Goal: Task Accomplishment & Management: Use online tool/utility

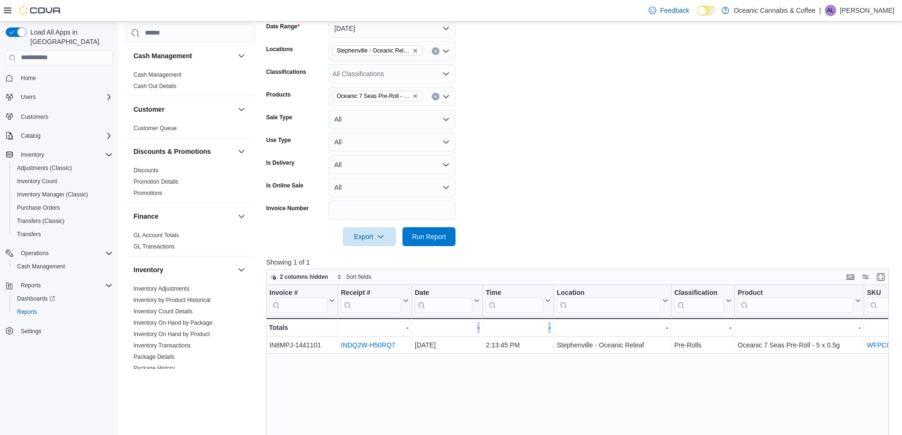
scroll to position [499, 0]
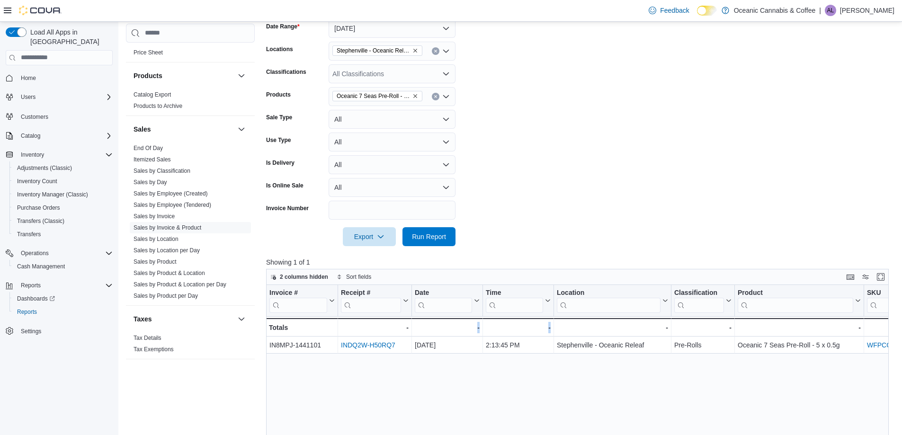
click at [416, 94] on icon "Remove Oceanic 7 Seas Pre-Roll - 5 x 0.5g from selection in this group" at bounding box center [415, 96] width 6 height 6
click at [372, 92] on div "All Products Combo box. Selected. Combo box input. All Products. Type some text…" at bounding box center [391, 96] width 127 height 19
type input "*********"
click at [371, 115] on div "Booty Indica ( ... Cartridge - 1g" at bounding box center [391, 112] width 115 height 9
click at [442, 235] on span "Run Report" at bounding box center [429, 235] width 34 height 9
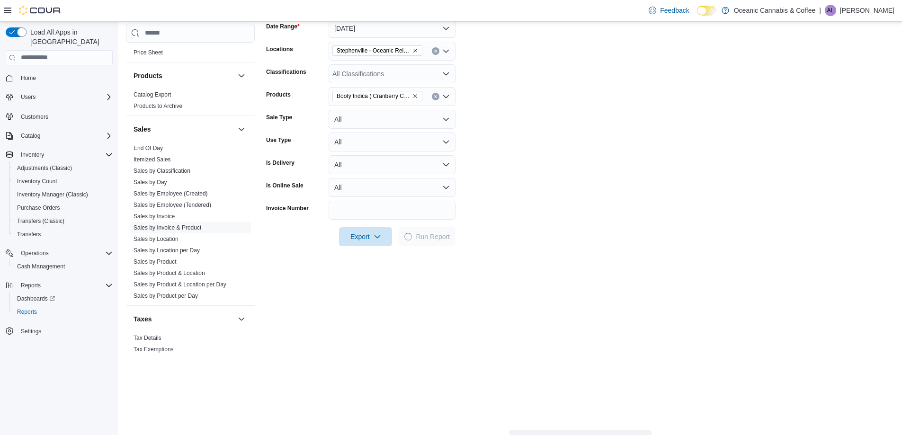
scroll to position [8, 0]
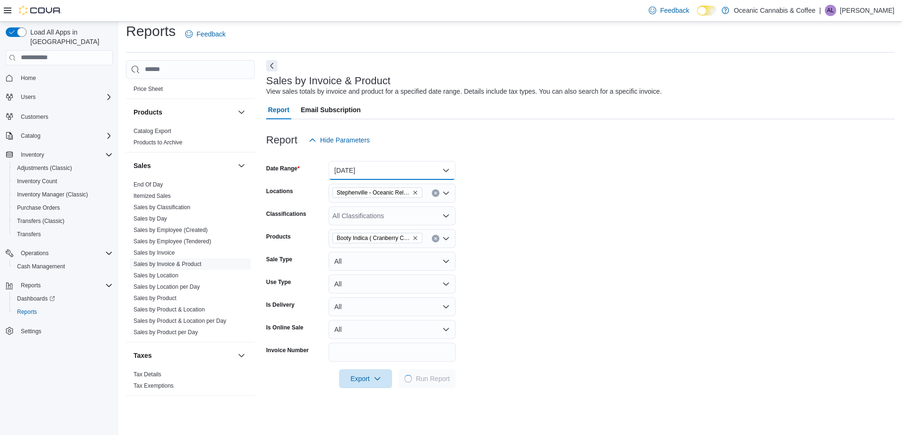
click at [391, 172] on button "[DATE]" at bounding box center [391, 170] width 127 height 19
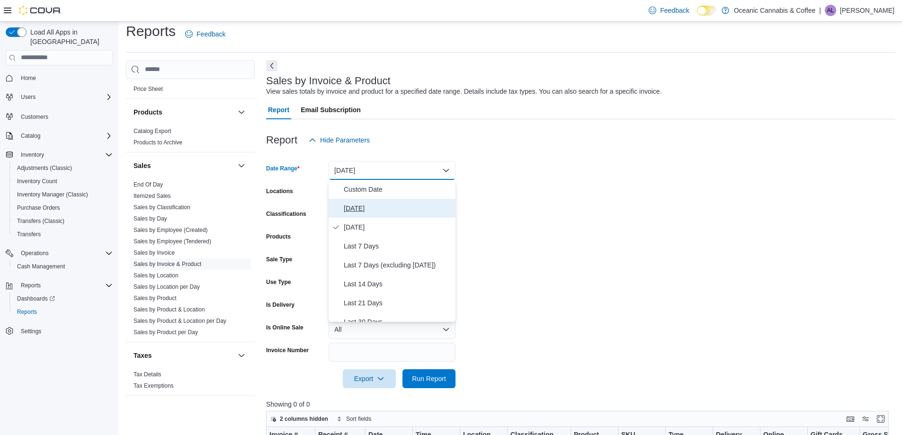
click at [372, 210] on span "[DATE]" at bounding box center [398, 208] width 108 height 11
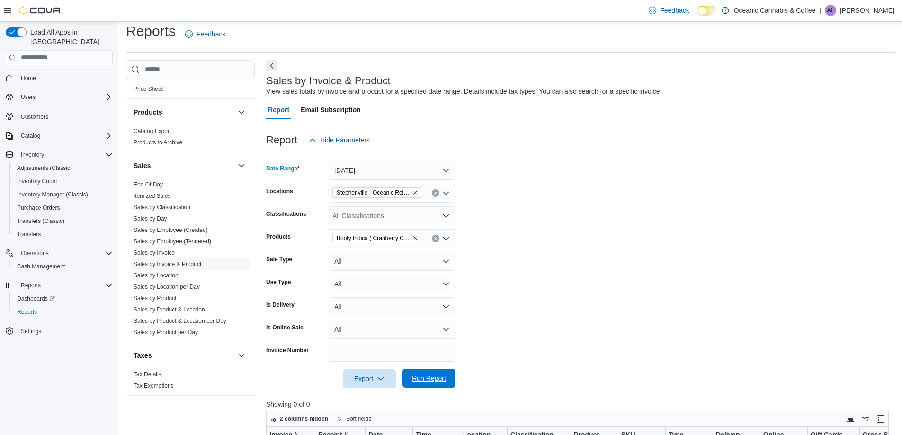
click at [433, 382] on span "Run Report" at bounding box center [429, 377] width 34 height 9
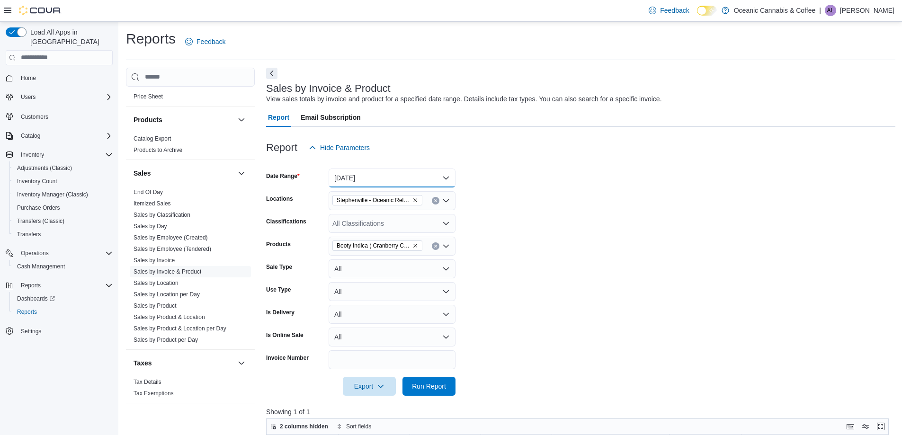
click at [384, 173] on button "[DATE]" at bounding box center [391, 177] width 127 height 19
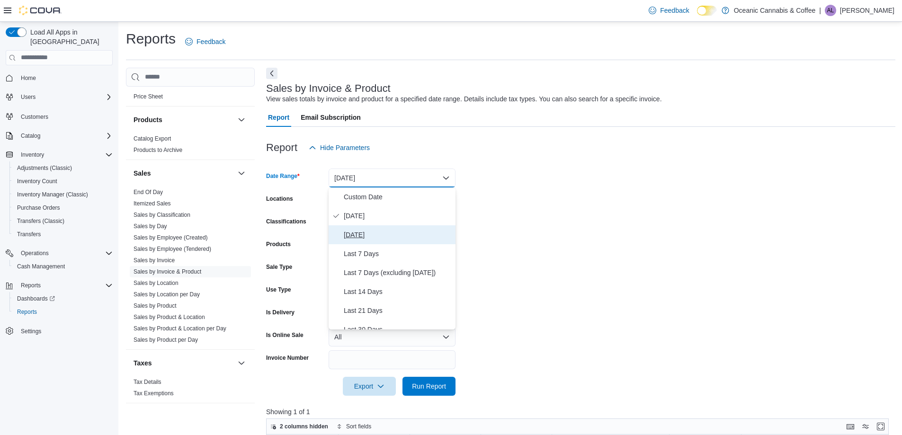
click at [361, 228] on button "[DATE]" at bounding box center [391, 234] width 127 height 19
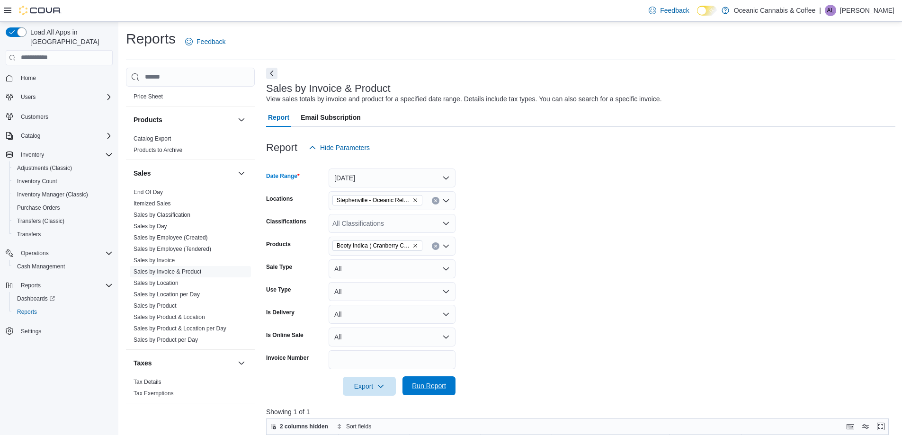
click at [428, 392] on span "Run Report" at bounding box center [429, 385] width 42 height 19
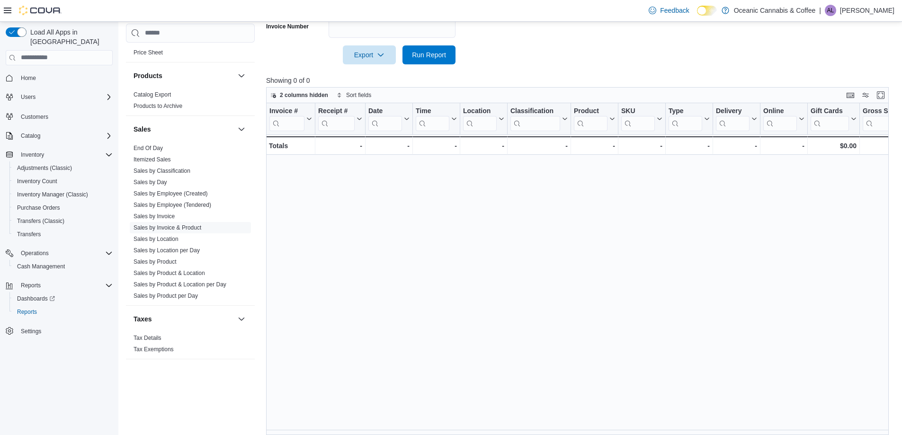
scroll to position [95, 0]
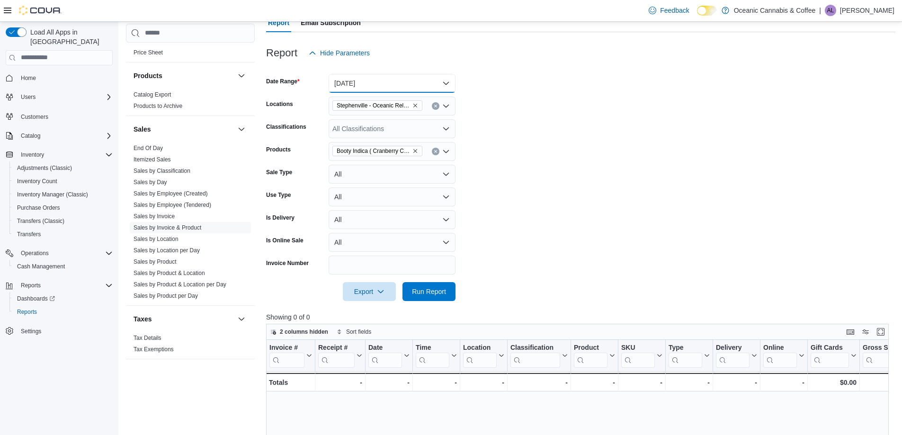
click at [397, 77] on button "[DATE]" at bounding box center [391, 83] width 127 height 19
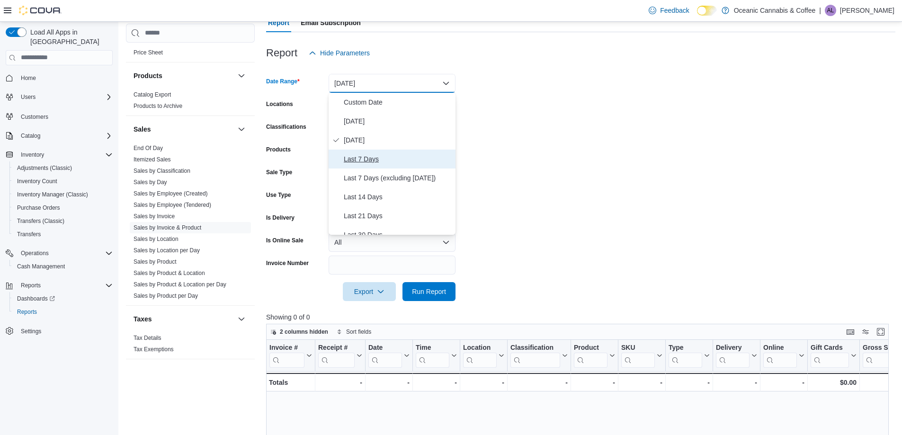
click at [387, 150] on button "Last 7 Days" at bounding box center [391, 159] width 127 height 19
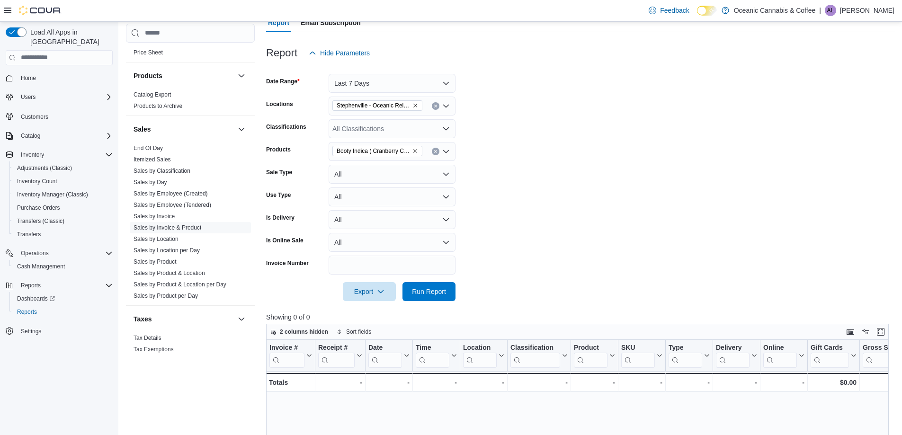
click at [427, 280] on div at bounding box center [580, 278] width 629 height 8
click at [435, 293] on span "Run Report" at bounding box center [429, 290] width 34 height 9
